Goal: Task Accomplishment & Management: Manage account settings

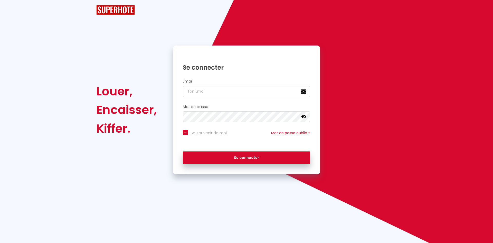
checkbox input "true"
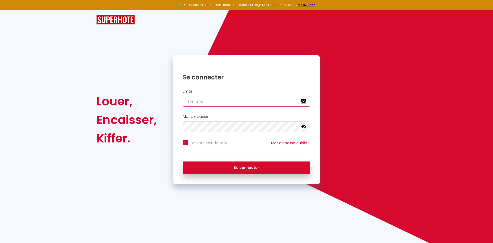
click at [189, 98] on input "email" at bounding box center [246, 101] width 127 height 11
type input "d"
checkbox input "true"
type input "da"
checkbox input "true"
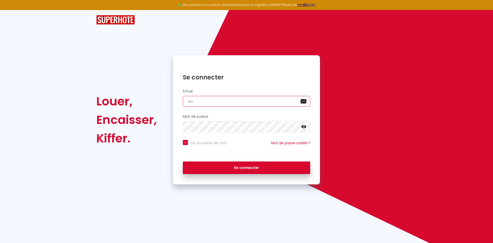
type input "dam"
checkbox input "true"
type input "dami"
checkbox input "true"
type input "damia"
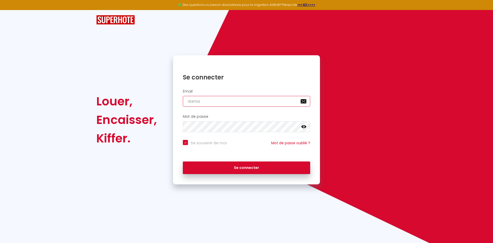
checkbox input "true"
type input "[PERSON_NAME]"
checkbox input "true"
type input "[PERSON_NAME]."
checkbox input "true"
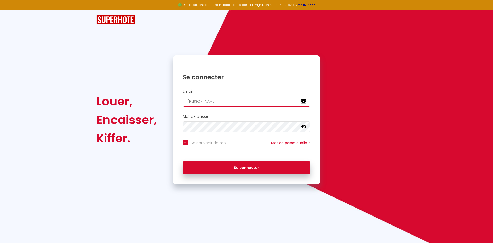
type input "[PERSON_NAME].e"
checkbox input "true"
type input "[PERSON_NAME].e."
checkbox input "true"
type input "[PERSON_NAME].e.a"
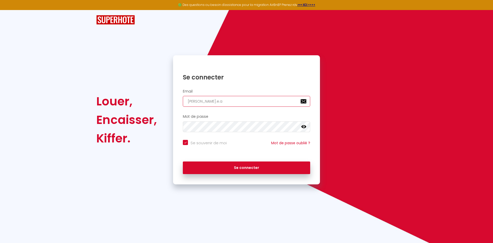
checkbox input "true"
type input "[PERSON_NAME].e.a."
checkbox input "true"
type input "[PERSON_NAME].e.a.r"
checkbox input "true"
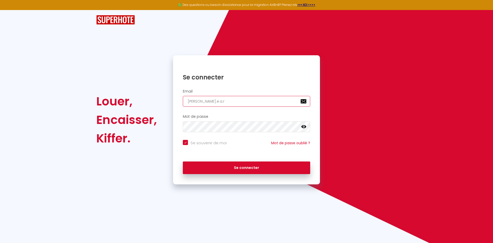
type input "[PERSON_NAME].e.a.r."
checkbox input "true"
type input "[PERSON_NAME].e.a.r.v"
checkbox input "true"
type input "[PERSON_NAME].e.a.r.v@"
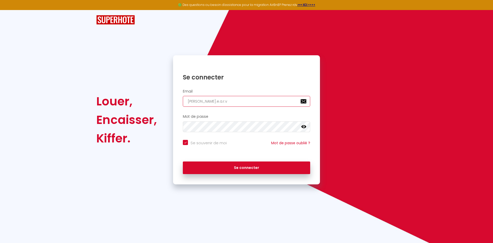
checkbox input "true"
type input "[PERSON_NAME]"
checkbox input "true"
type input "[PERSON_NAME]"
checkbox input "true"
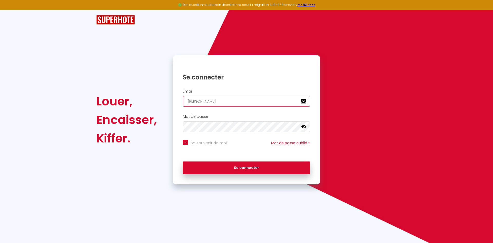
type input "damian.e.a.r.v@gma"
checkbox input "true"
type input "damian.e.a.r.v@gmai"
checkbox input "true"
type input "[EMAIL_ADDRESS]"
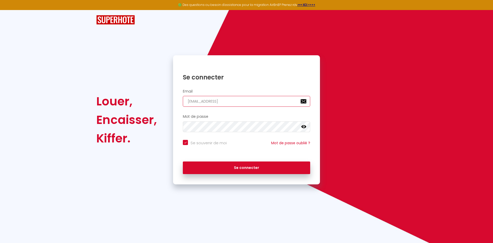
checkbox input "true"
type input "[EMAIL_ADDRESS]."
checkbox input "true"
type input "damian.e.a.r.v@gmail.c"
checkbox input "true"
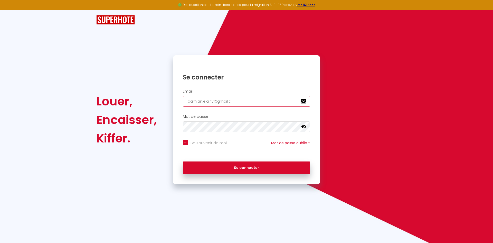
type input "[EMAIL_ADDRESS][DOMAIN_NAME]"
checkbox input "true"
type input "[EMAIL_ADDRESS][DOMAIN_NAME]"
checkbox input "true"
type input "[EMAIL_ADDRESS][DOMAIN_NAME]"
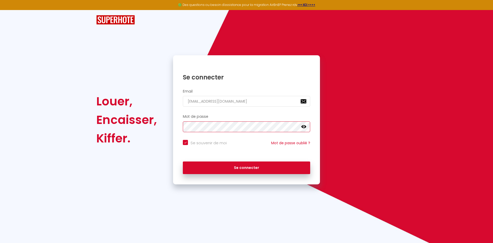
click at [183, 161] on button "Se connecter" at bounding box center [246, 167] width 127 height 13
checkbox input "true"
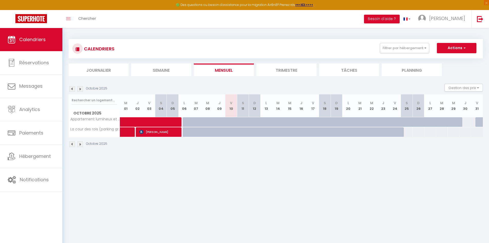
click at [272, 72] on li "Trimestre" at bounding box center [287, 69] width 60 height 13
